Goal: Transaction & Acquisition: Purchase product/service

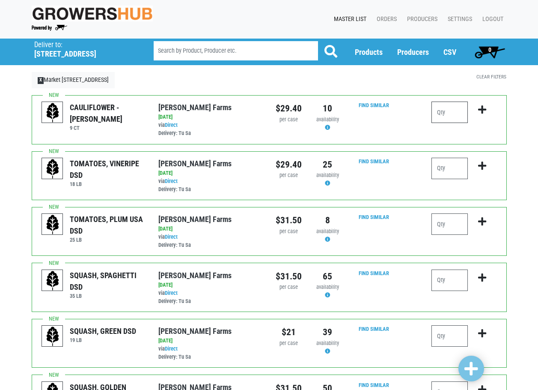
click at [455, 122] on input "number" at bounding box center [450, 112] width 36 height 21
type input "5"
click at [481, 109] on icon "submit" at bounding box center [482, 109] width 8 height 9
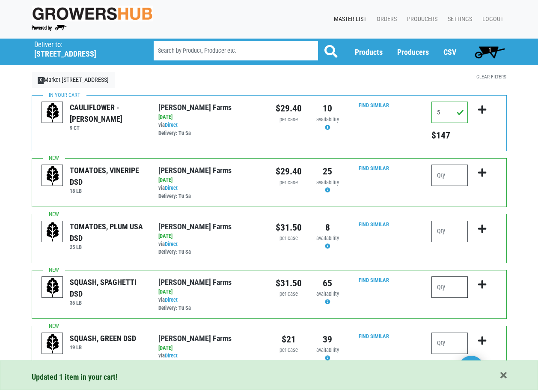
click at [456, 284] on input "number" at bounding box center [450, 286] width 36 height 21
type input "2"
click at [487, 285] on button "submit" at bounding box center [482, 289] width 20 height 27
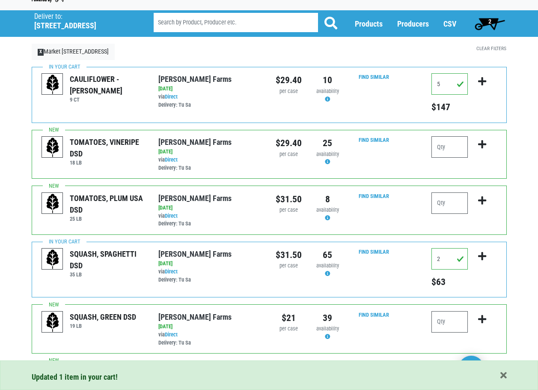
scroll to position [86, 0]
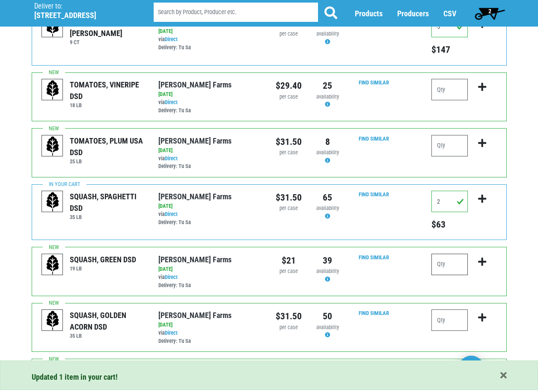
click at [455, 264] on input "number" at bounding box center [450, 264] width 36 height 21
type input "5"
click at [479, 262] on icon "submit" at bounding box center [482, 261] width 8 height 9
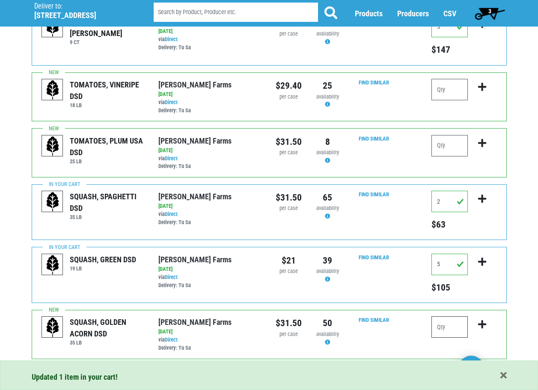
click at [450, 329] on input "number" at bounding box center [450, 326] width 36 height 21
type input "1"
click at [486, 321] on icon "submit" at bounding box center [482, 324] width 8 height 9
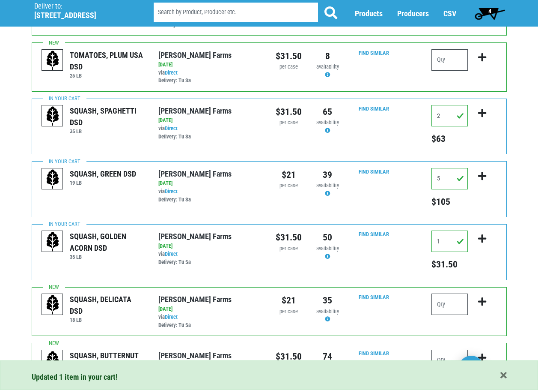
scroll to position [214, 0]
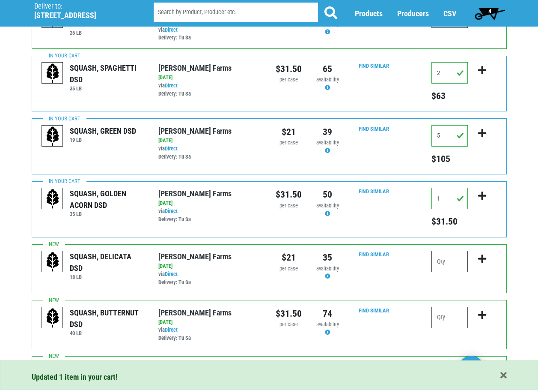
click at [457, 261] on input "number" at bounding box center [450, 261] width 36 height 21
type input "1"
click at [478, 258] on button "submit" at bounding box center [482, 264] width 20 height 27
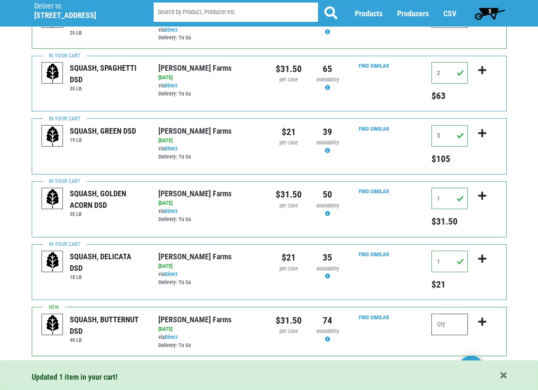
click at [454, 326] on input "number" at bounding box center [450, 324] width 36 height 21
type input "2"
click at [485, 321] on icon "submit" at bounding box center [482, 321] width 8 height 9
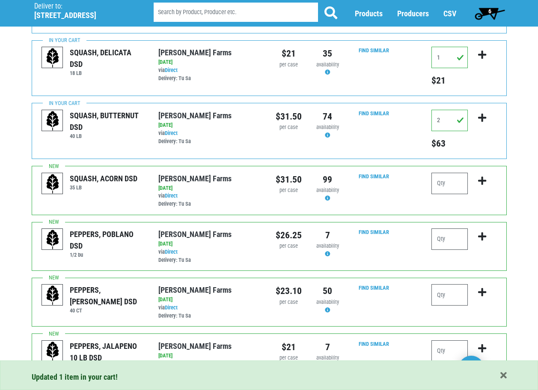
scroll to position [428, 0]
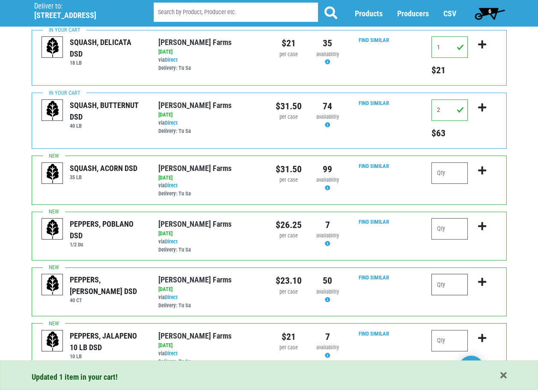
click at [449, 287] on input "number" at bounding box center [450, 284] width 36 height 21
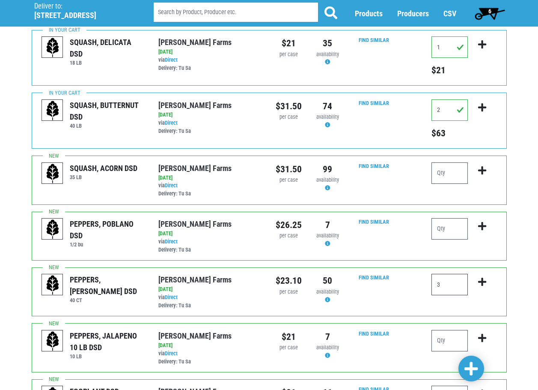
drag, startPoint x: 449, startPoint y: 286, endPoint x: 426, endPoint y: 287, distance: 23.2
click at [426, 287] on div "3" at bounding box center [464, 292] width 78 height 36
type input "2"
click at [485, 282] on icon "submit" at bounding box center [482, 281] width 8 height 9
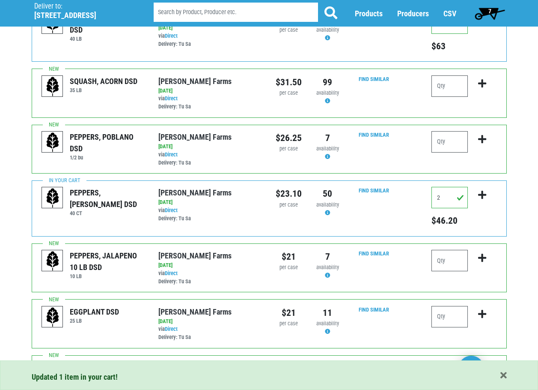
scroll to position [557, 0]
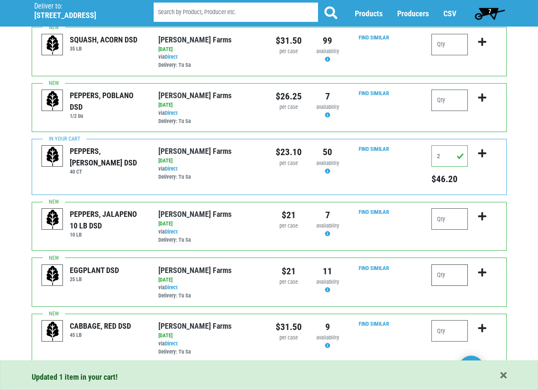
click at [444, 281] on input "number" at bounding box center [450, 274] width 36 height 21
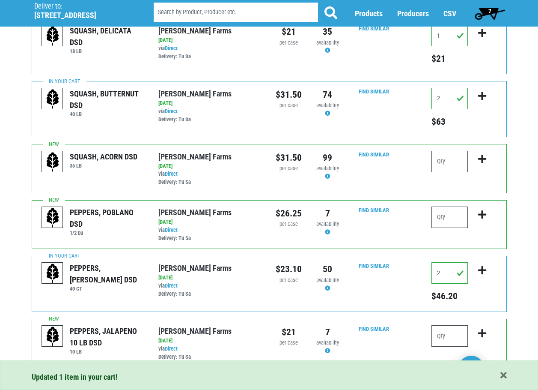
scroll to position [426, 0]
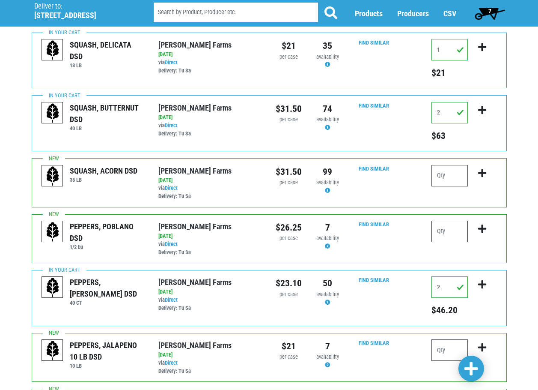
click at [445, 237] on input "number" at bounding box center [450, 231] width 36 height 21
type input "1"
click at [482, 230] on icon "submit" at bounding box center [482, 228] width 8 height 9
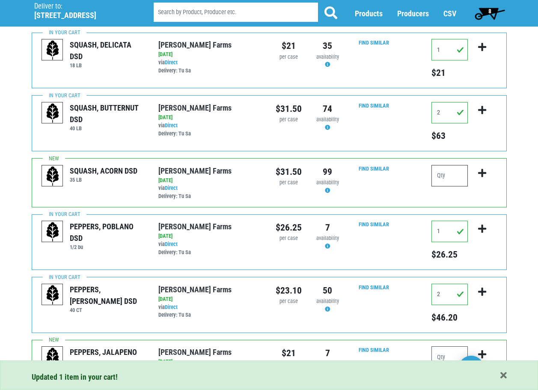
click at [445, 173] on input "number" at bounding box center [450, 175] width 36 height 21
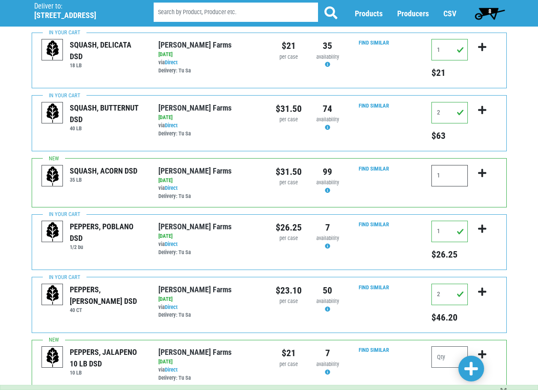
type input "1"
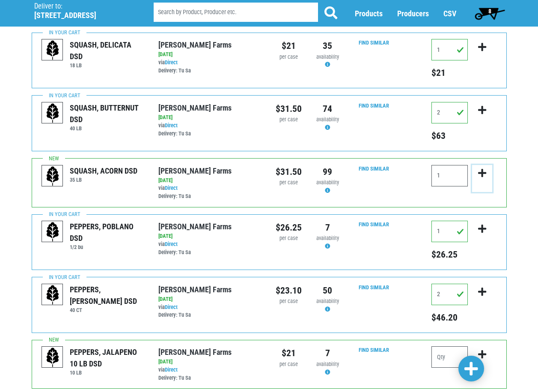
click at [480, 174] on icon "submit" at bounding box center [482, 172] width 8 height 9
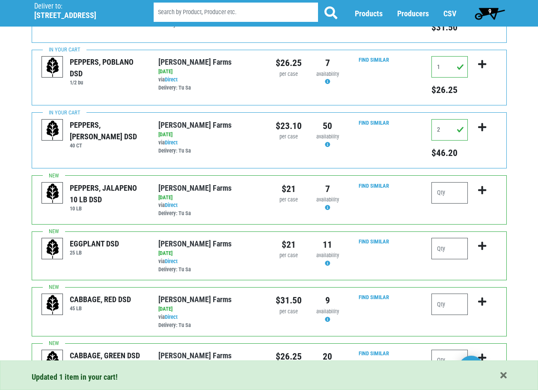
scroll to position [640, 0]
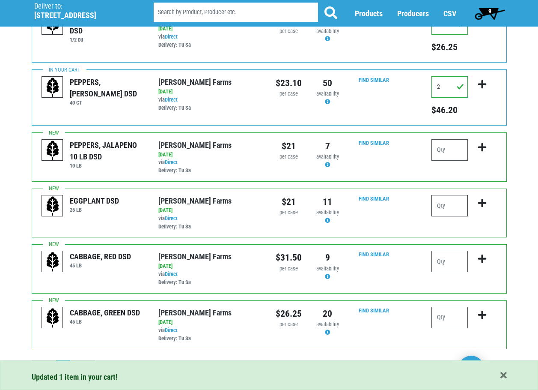
click at [455, 202] on input "number" at bounding box center [450, 205] width 36 height 21
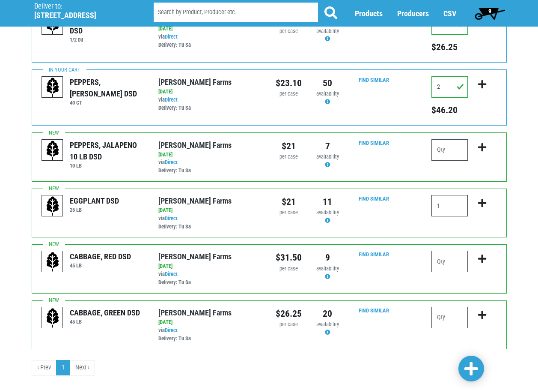
type input "1"
click at [478, 203] on button "submit" at bounding box center [482, 208] width 20 height 27
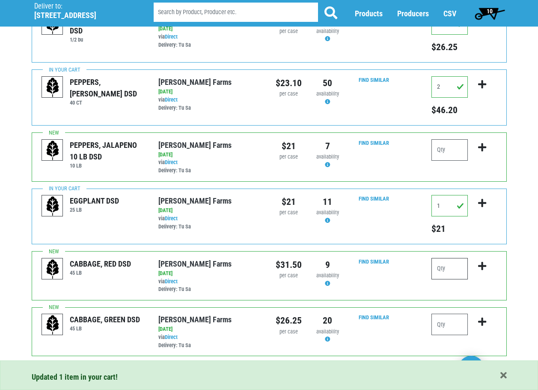
click at [449, 269] on input "number" at bounding box center [450, 268] width 36 height 21
type input "1"
click at [483, 263] on icon "submit" at bounding box center [482, 265] width 8 height 9
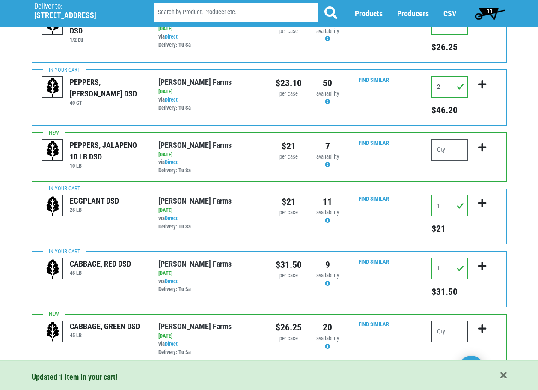
click at [447, 330] on input "number" at bounding box center [450, 330] width 36 height 21
type input "2"
click at [481, 327] on icon "submit" at bounding box center [482, 328] width 8 height 9
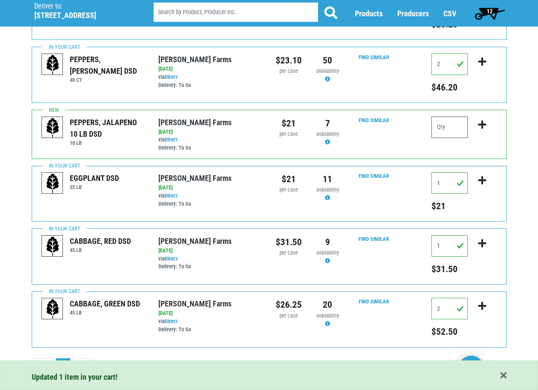
scroll to position [675, 0]
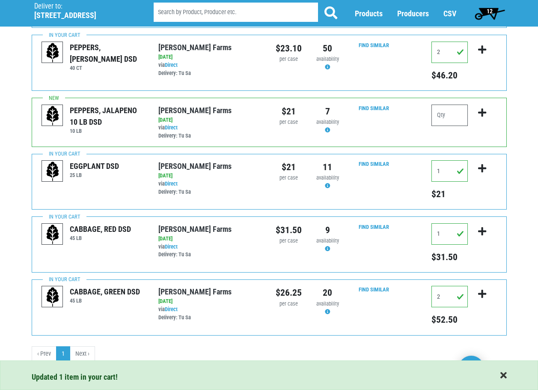
click at [505, 376] on span "button" at bounding box center [504, 375] width 6 height 9
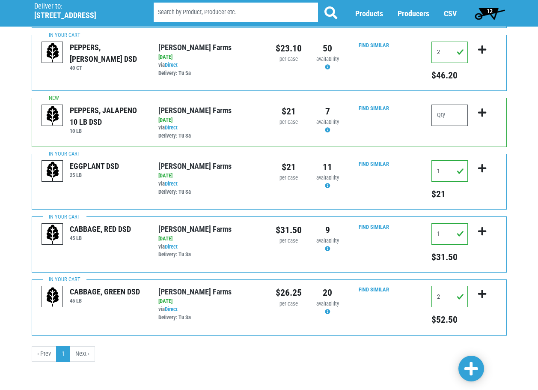
click at [495, 11] on span "12" at bounding box center [490, 13] width 38 height 17
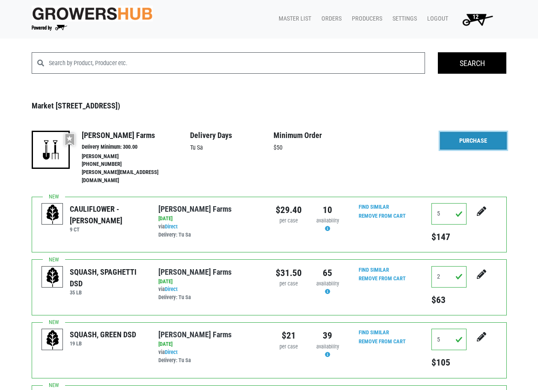
click at [471, 145] on link "Purchase" at bounding box center [473, 141] width 67 height 18
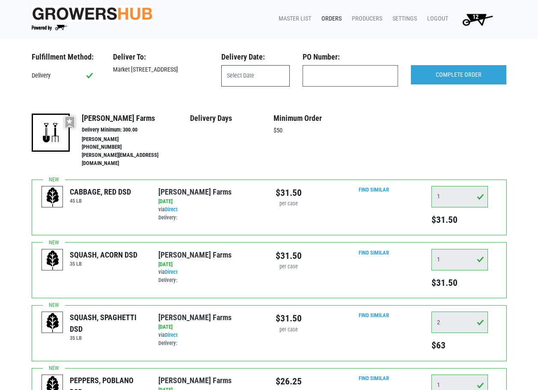
click at [258, 80] on input "text" at bounding box center [255, 75] width 69 height 21
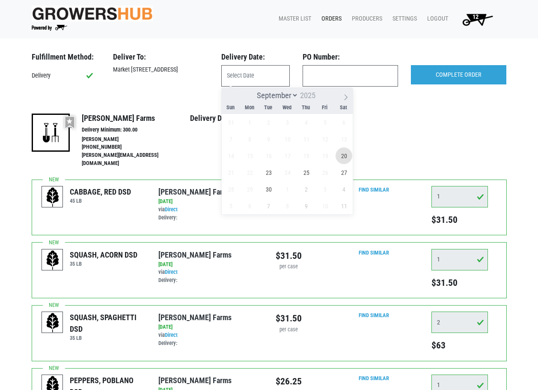
click at [339, 155] on span "20" at bounding box center [344, 155] width 17 height 17
type input "[DATE]"
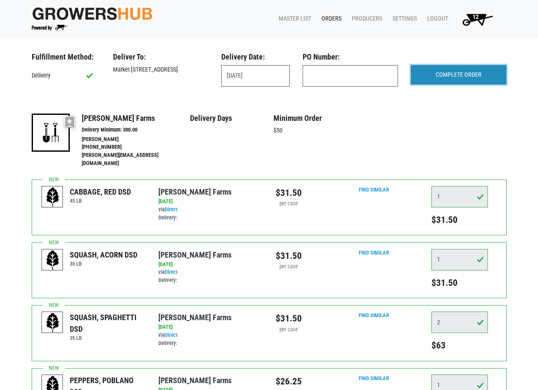
click at [461, 78] on input "COMPLETE ORDER" at bounding box center [459, 75] width 96 height 20
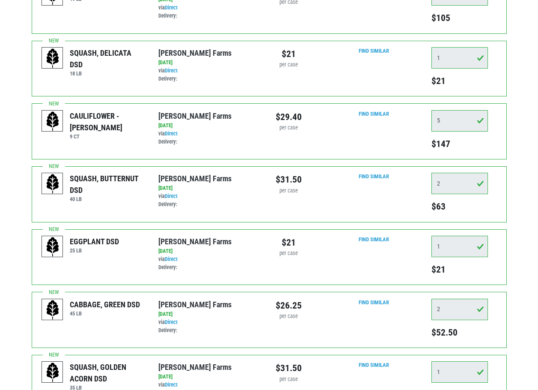
scroll to position [685, 0]
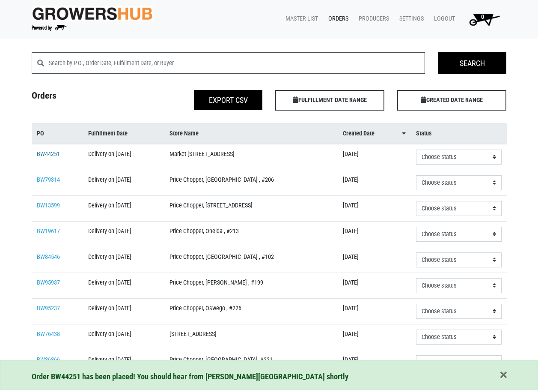
click at [55, 151] on link "BW44251" at bounding box center [48, 153] width 23 height 7
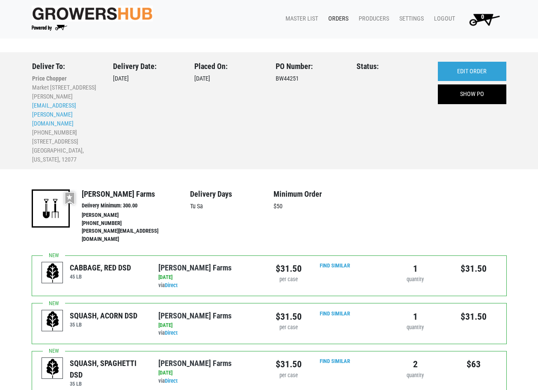
click at [396, 189] on div at bounding box center [399, 216] width 84 height 55
